Goal: Check status: Check status

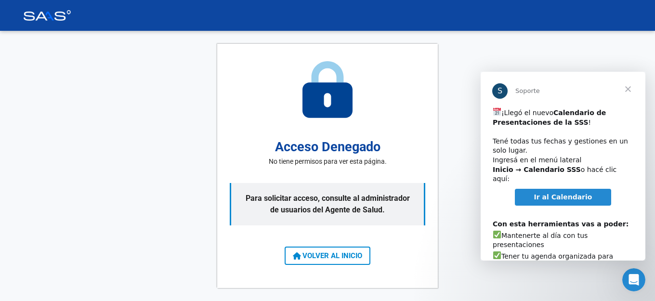
click at [631, 88] on span "Cerrar" at bounding box center [628, 89] width 35 height 35
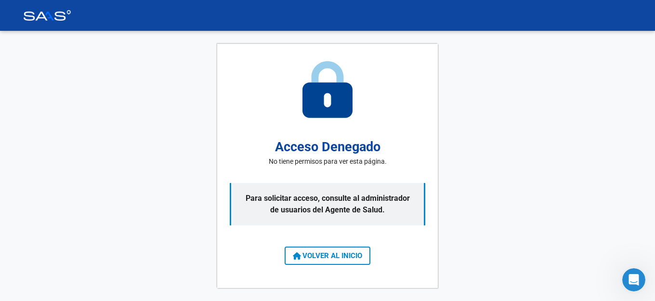
drag, startPoint x: 330, startPoint y: 262, endPoint x: 336, endPoint y: 261, distance: 6.0
click at [330, 262] on button "VOLVER AL INICIO" at bounding box center [328, 256] width 86 height 18
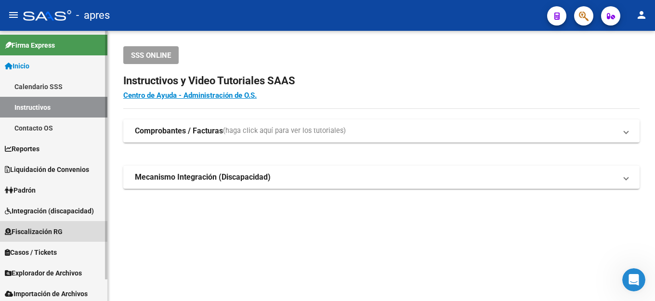
click at [62, 234] on span "Fiscalización RG" at bounding box center [34, 231] width 58 height 11
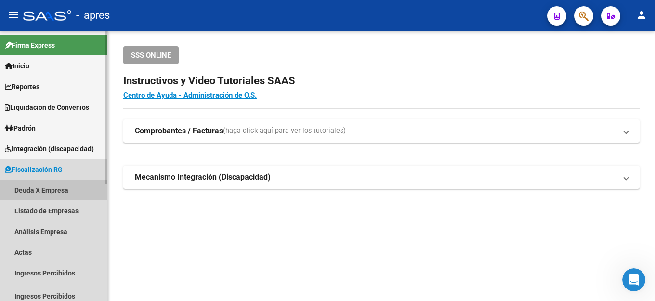
click at [51, 188] on link "Deuda X Empresa" at bounding box center [53, 190] width 107 height 21
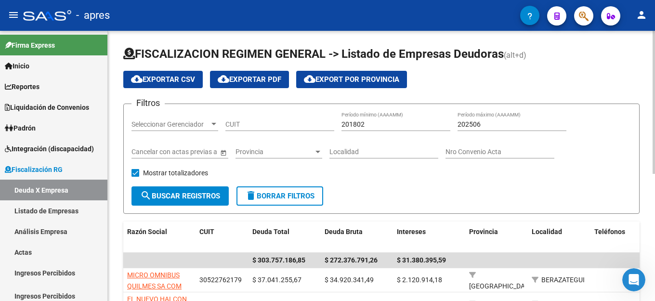
click at [252, 125] on input "CUIT" at bounding box center [279, 124] width 109 height 8
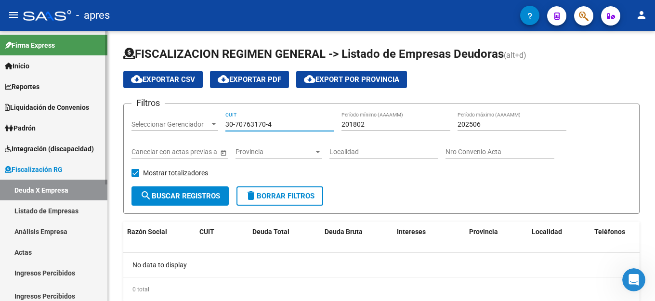
type input "30-70763170-4"
click at [43, 186] on link "Deuda X Empresa" at bounding box center [53, 190] width 107 height 21
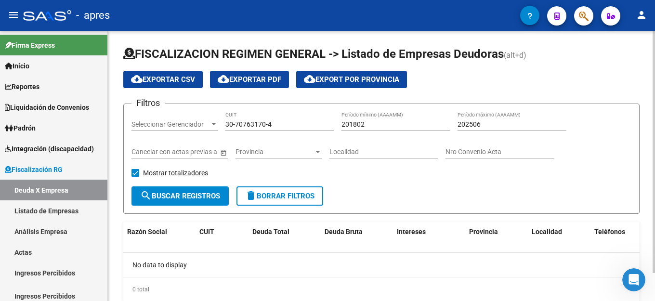
click at [519, 127] on input "202506" at bounding box center [512, 124] width 109 height 8
click at [519, 127] on input "202507" at bounding box center [512, 124] width 109 height 8
type input "202508"
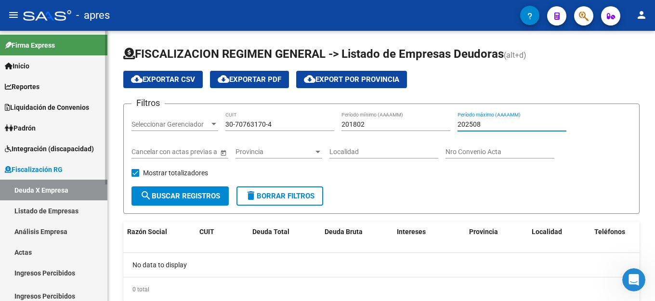
click at [62, 193] on link "Deuda X Empresa" at bounding box center [53, 190] width 107 height 21
